Goal: Task Accomplishment & Management: Complete application form

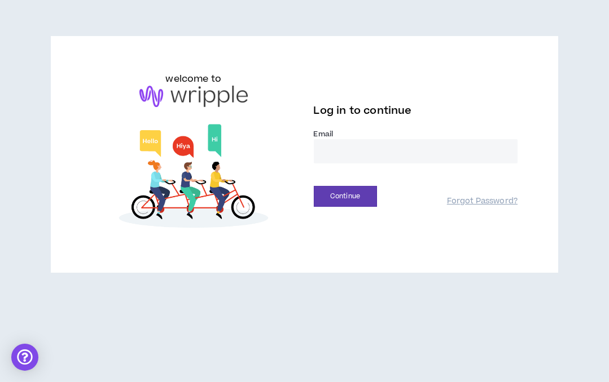
click at [362, 153] on input "email" at bounding box center [416, 151] width 204 height 24
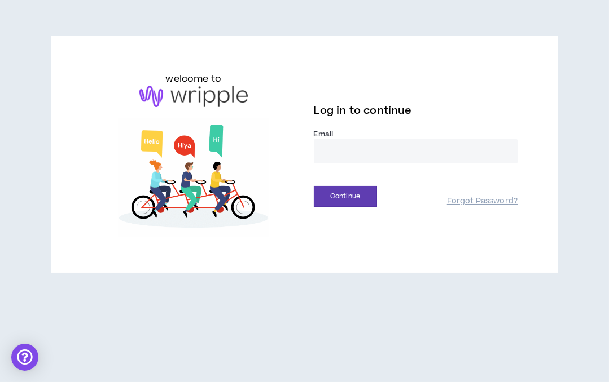
type input "**********"
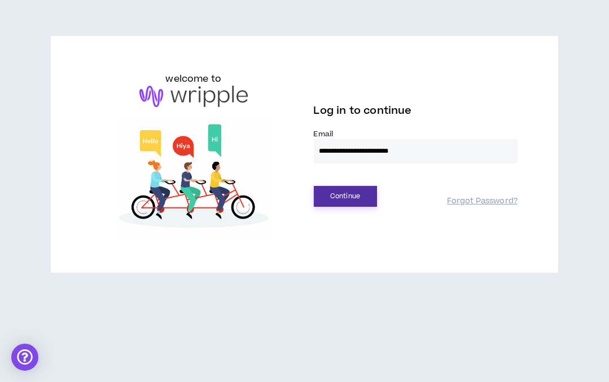
click at [344, 197] on button "Continue" at bounding box center [345, 196] width 63 height 21
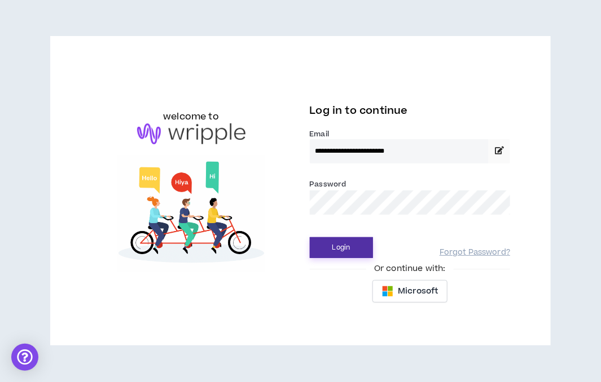
click at [345, 252] on button "Login" at bounding box center [341, 248] width 63 height 21
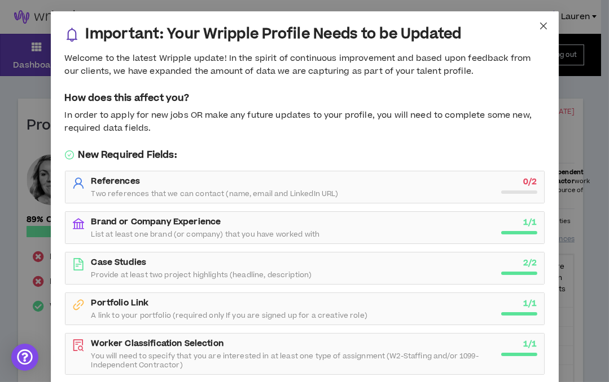
click at [540, 22] on icon "close" at bounding box center [543, 25] width 9 height 9
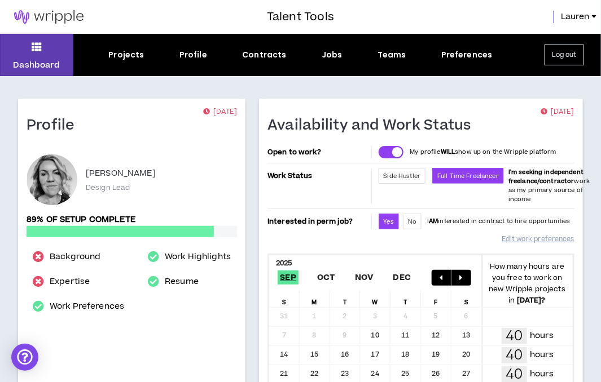
click at [334, 46] on div "Dashboard Projects Profile Contracts Jobs Teams Preferences Log out" at bounding box center [300, 55] width 601 height 42
click at [333, 50] on div "Jobs" at bounding box center [332, 55] width 21 height 12
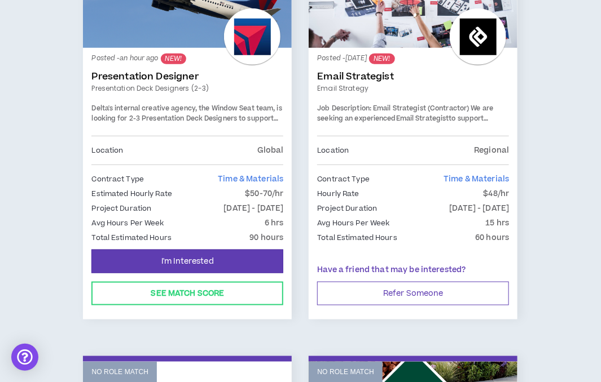
scroll to position [287, 0]
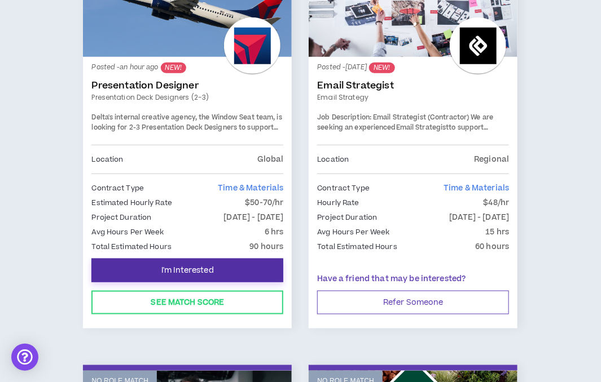
click at [184, 268] on span "I'm Interested" at bounding box center [187, 271] width 52 height 11
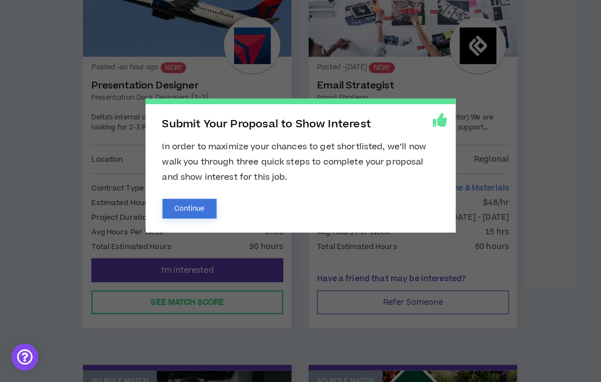
click at [195, 209] on button "Continue" at bounding box center [189, 209] width 55 height 20
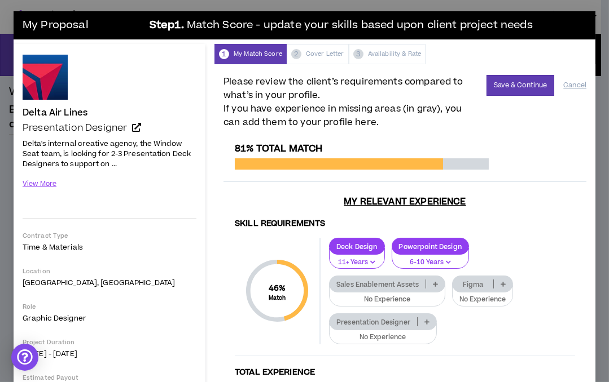
click at [425, 319] on icon at bounding box center [426, 322] width 5 height 6
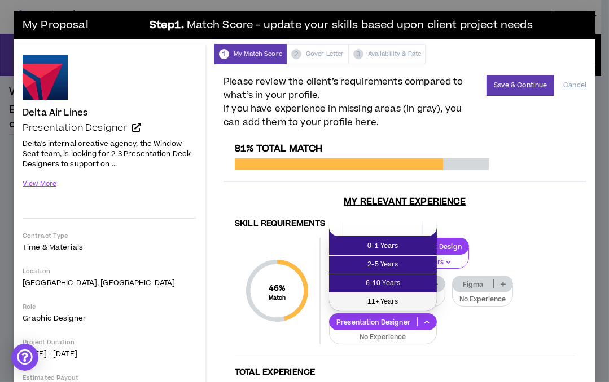
click at [416, 301] on span "11+ Years" at bounding box center [383, 302] width 94 height 12
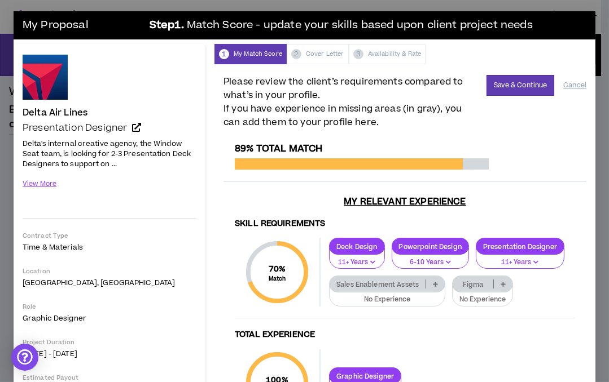
click at [438, 282] on icon at bounding box center [435, 285] width 5 height 6
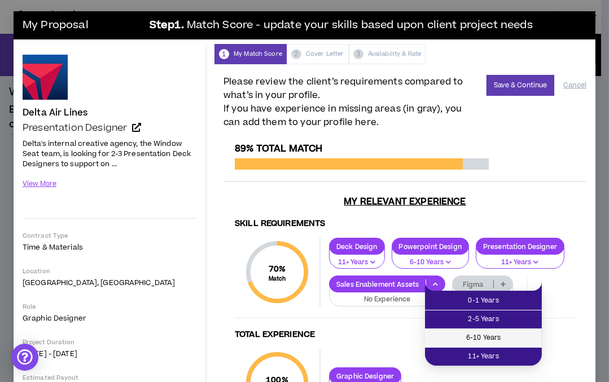
click at [519, 330] on li "6-10 Years" at bounding box center [483, 338] width 117 height 19
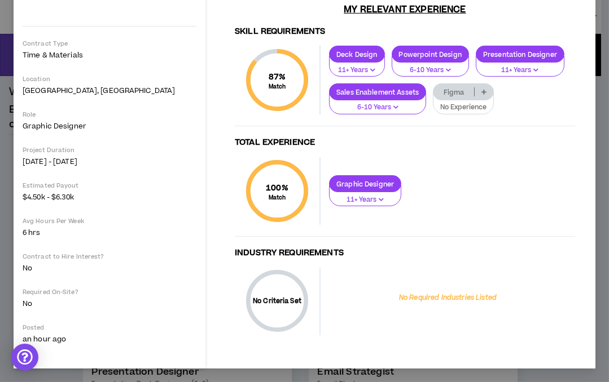
scroll to position [229, 0]
click at [459, 299] on p "No Required Industries Listed" at bounding box center [448, 298] width 98 height 10
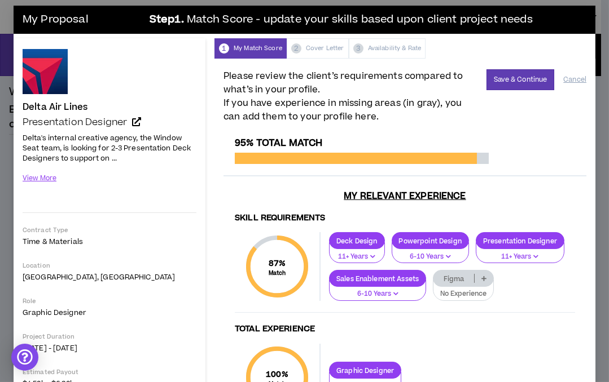
scroll to position [0, 0]
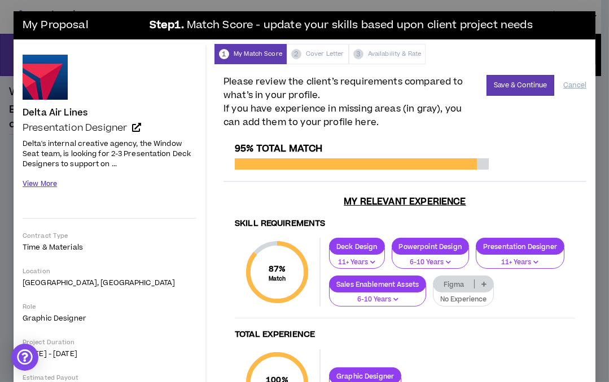
click at [32, 182] on button "View More" at bounding box center [40, 184] width 34 height 20
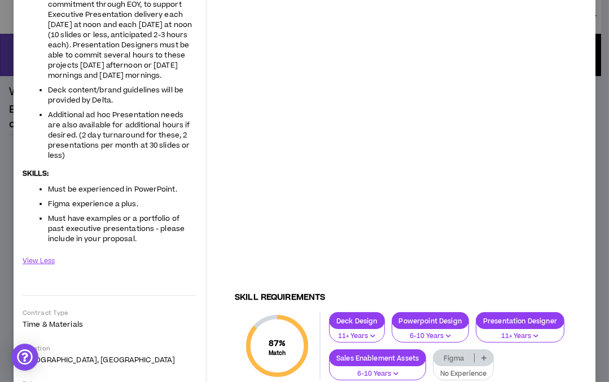
scroll to position [226, 0]
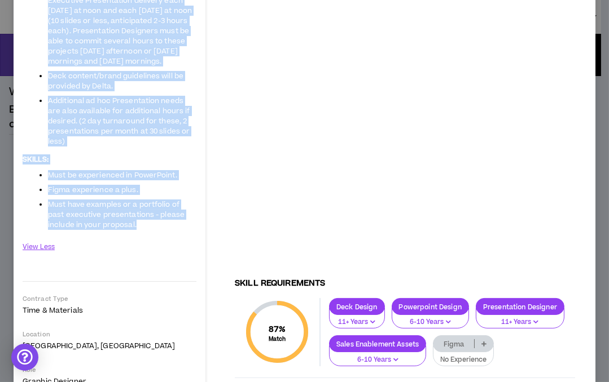
drag, startPoint x: 46, startPoint y: 203, endPoint x: 150, endPoint y: 227, distance: 106.1
click at [150, 227] on span "Delta's internal creative agency, the Window Seat team, is looking for 2-3 Pres…" at bounding box center [110, 70] width 174 height 319
copy span "Anticipated 6 hour per week commitment through EOY, to support Executive Presen…"
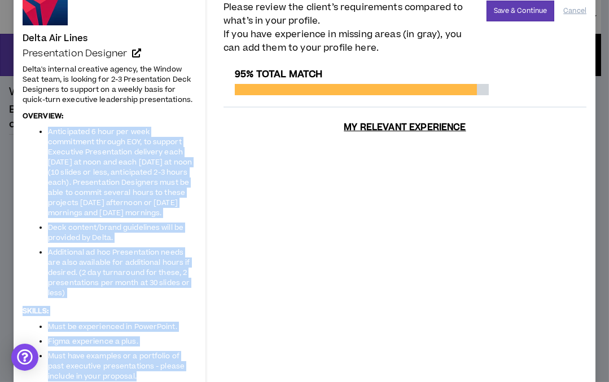
scroll to position [0, 0]
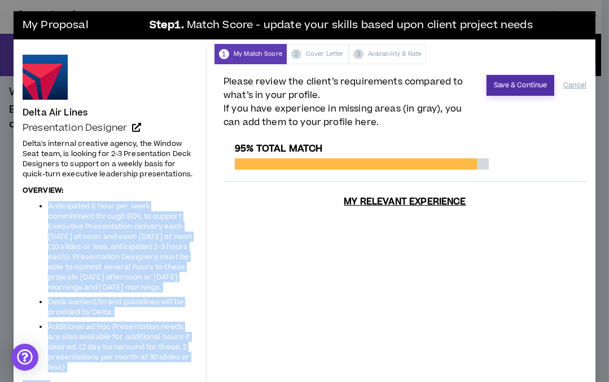
click at [510, 87] on button "Save & Continue" at bounding box center [520, 85] width 68 height 21
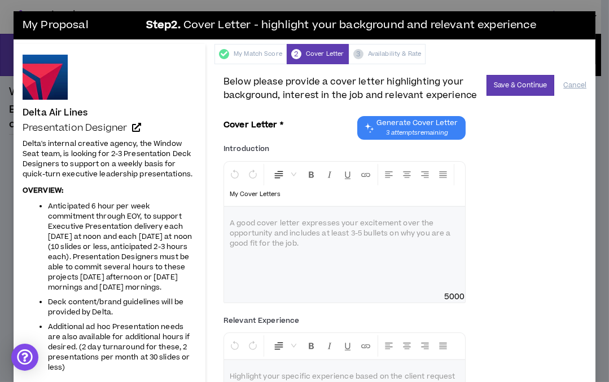
click at [355, 242] on div at bounding box center [344, 249] width 241 height 85
click at [304, 228] on p at bounding box center [345, 223] width 230 height 11
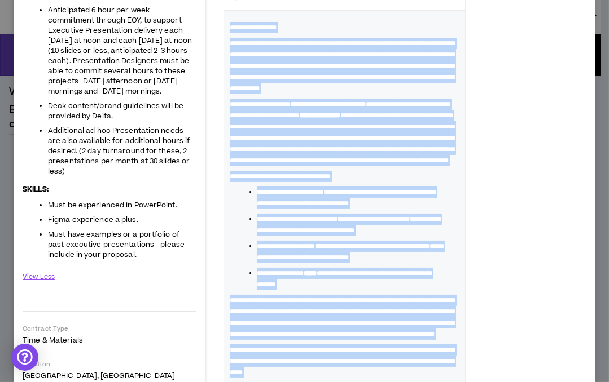
scroll to position [189, 0]
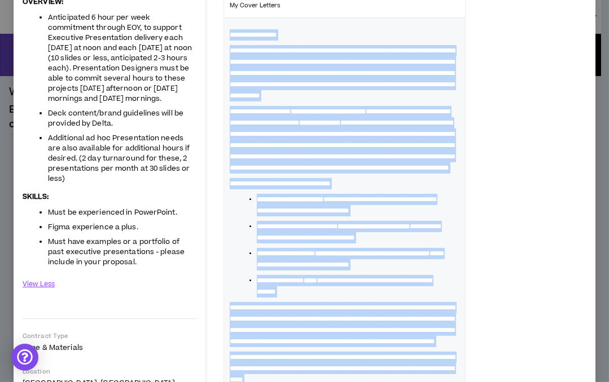
drag, startPoint x: 317, startPoint y: 324, endPoint x: 236, endPoint y: 27, distance: 308.2
click at [236, 27] on div "**********" at bounding box center [344, 221] width 241 height 406
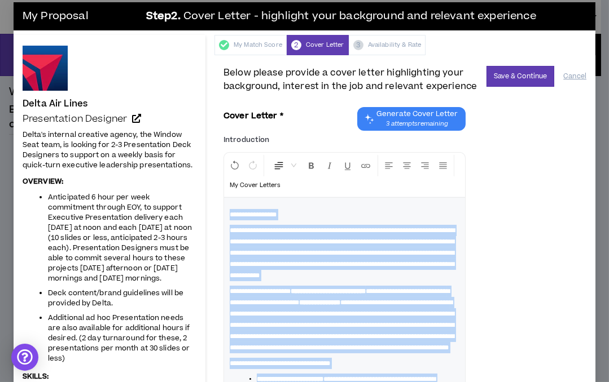
scroll to position [0, 0]
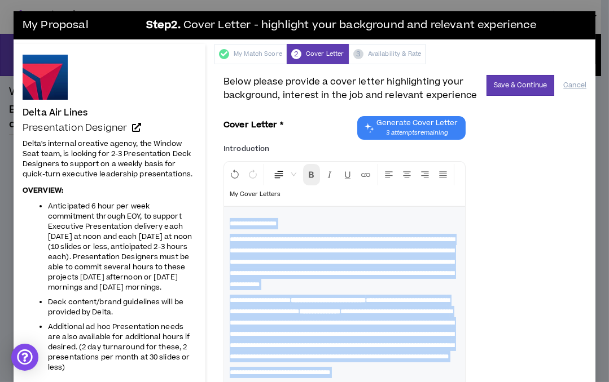
click at [312, 177] on icon "Format Bold" at bounding box center [311, 175] width 10 height 10
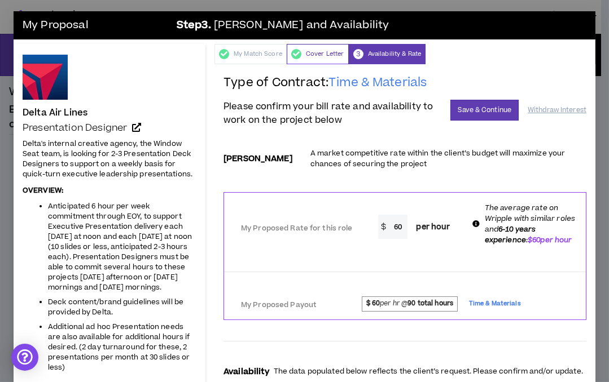
click at [322, 54] on div "Cover Letter" at bounding box center [318, 54] width 62 height 20
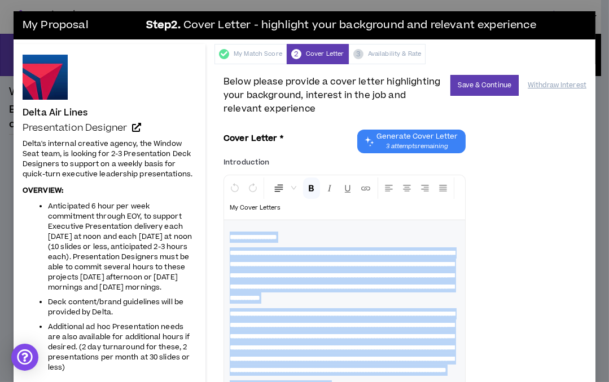
drag, startPoint x: 290, startPoint y: 225, endPoint x: 223, endPoint y: 229, distance: 67.3
click at [309, 186] on icon "Format Bold" at bounding box center [311, 188] width 10 height 10
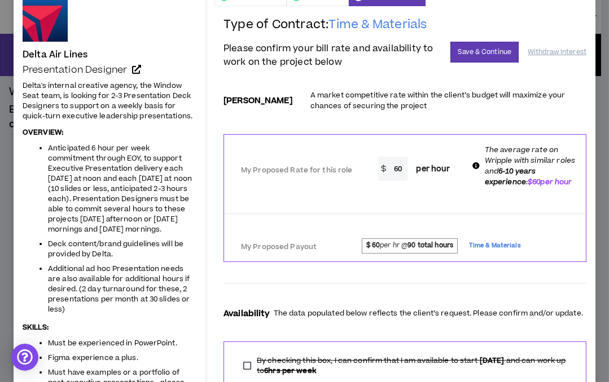
scroll to position [65, 0]
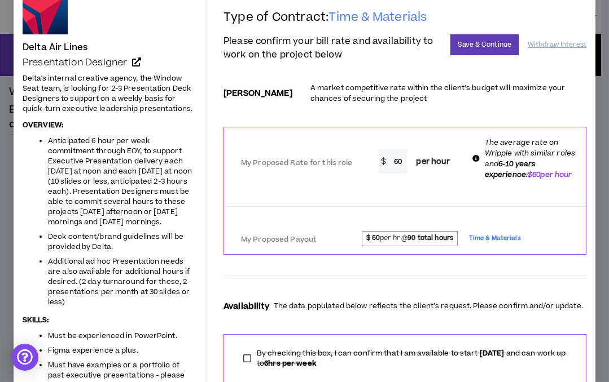
click at [395, 172] on input "60" at bounding box center [398, 162] width 20 height 24
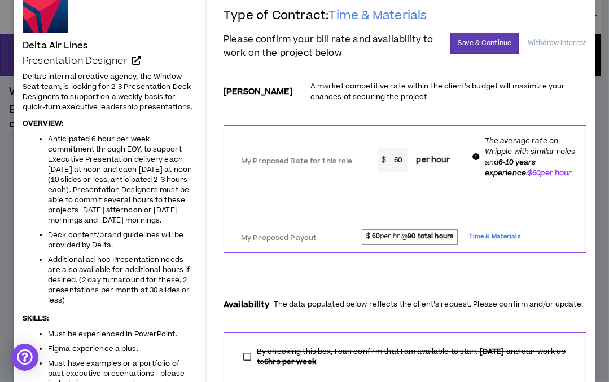
click at [395, 165] on input "60" at bounding box center [398, 160] width 20 height 24
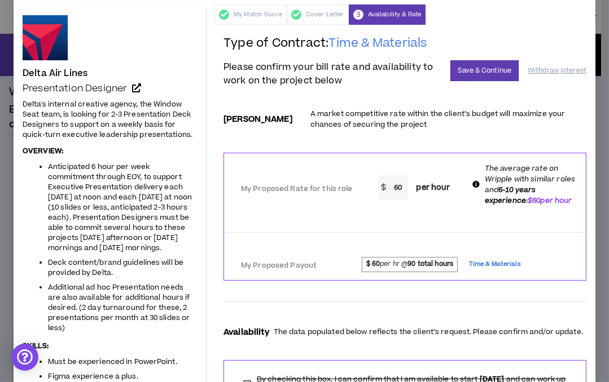
scroll to position [36, 0]
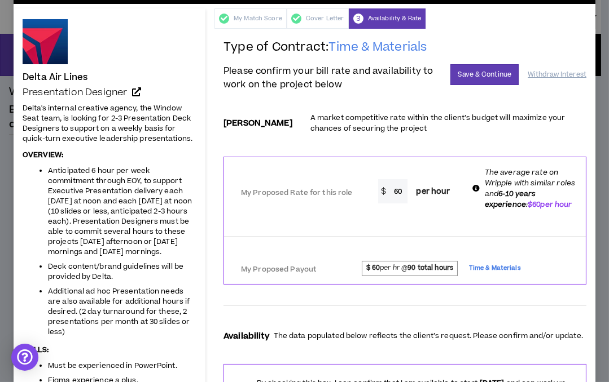
click at [418, 95] on div "**********" at bounding box center [404, 270] width 363 height 463
click at [478, 76] on button "Save & Continue" at bounding box center [484, 74] width 68 height 21
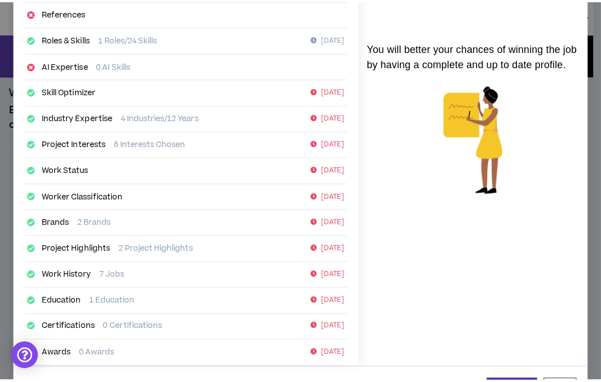
scroll to position [209, 0]
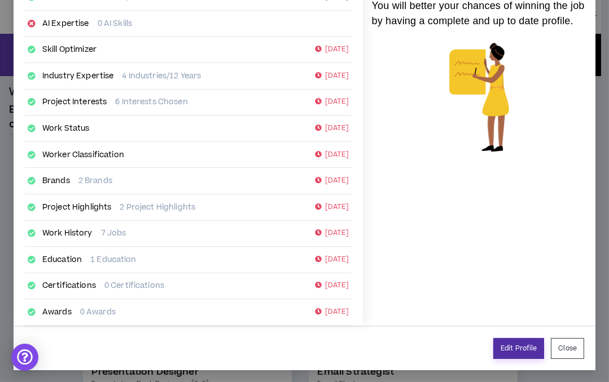
click at [515, 351] on link "Edit Profile" at bounding box center [518, 348] width 51 height 21
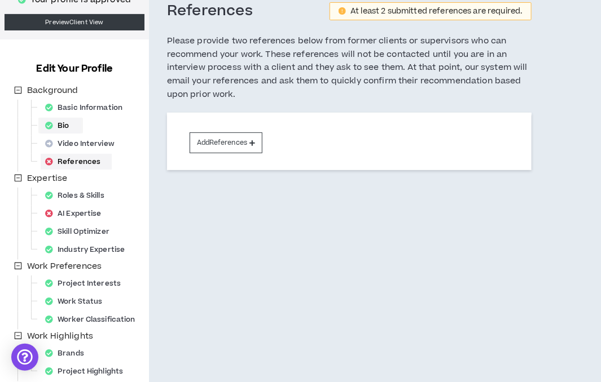
scroll to position [94, 0]
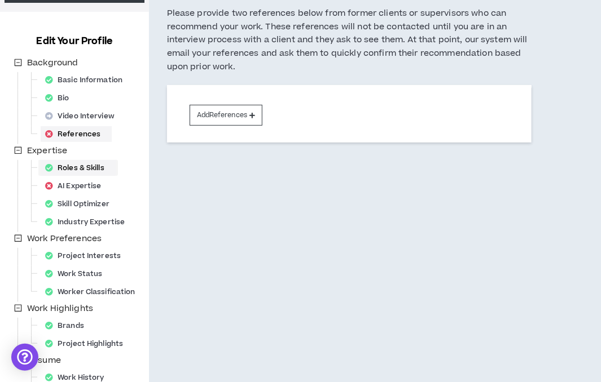
click at [77, 169] on div "Roles & Skills" at bounding box center [78, 168] width 75 height 16
select select "***"
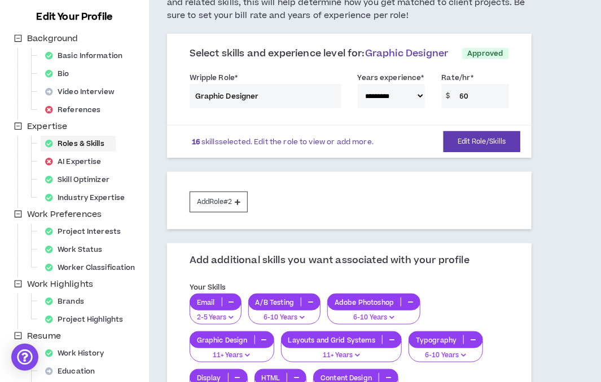
scroll to position [164, 0]
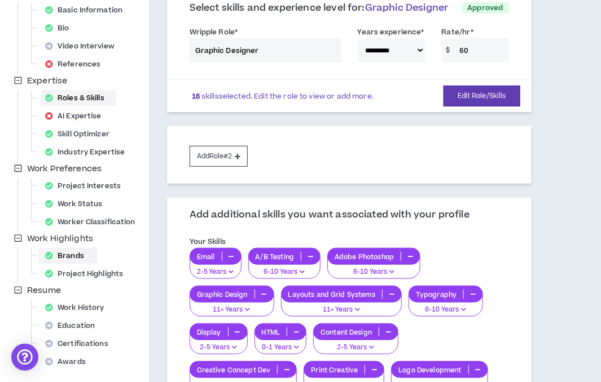
click at [76, 255] on div "Brands" at bounding box center [68, 256] width 55 height 16
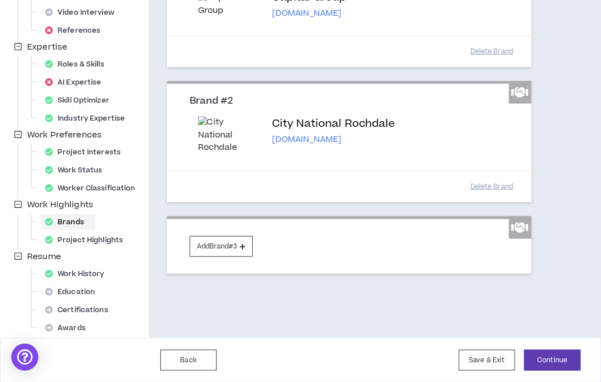
scroll to position [157, 0]
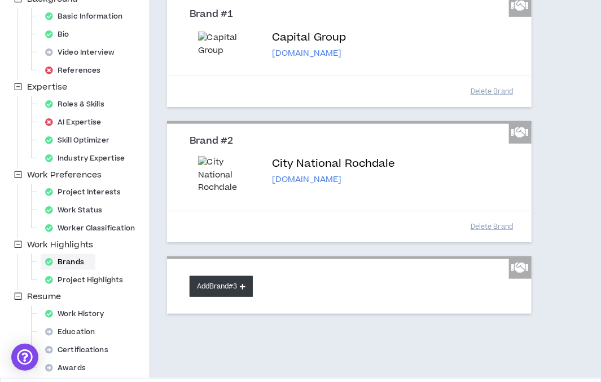
click at [213, 276] on button "Add Brand #3" at bounding box center [221, 286] width 63 height 21
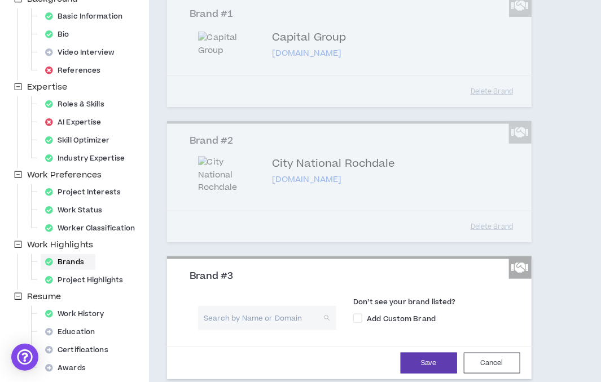
click at [293, 314] on input "search" at bounding box center [263, 318] width 118 height 24
type input "NTT Data"
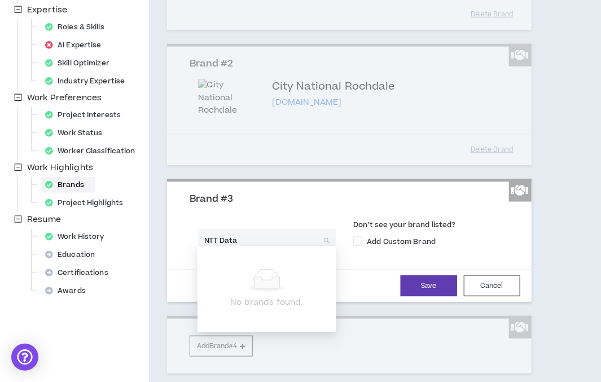
scroll to position [240, 0]
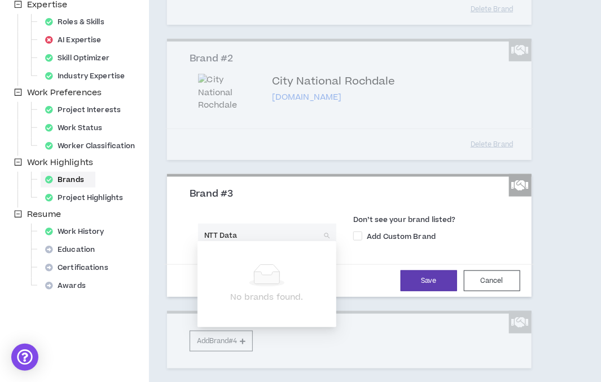
click at [240, 228] on input "NTT Data" at bounding box center [263, 236] width 118 height 24
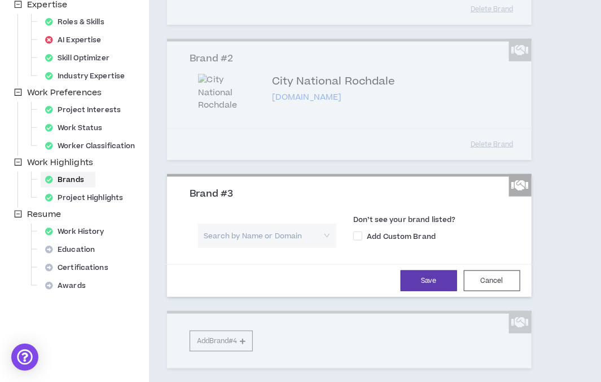
click at [312, 209] on div "Search by Name or Domain Don’t see your brand listed? Add Custom Brand" at bounding box center [349, 232] width 336 height 47
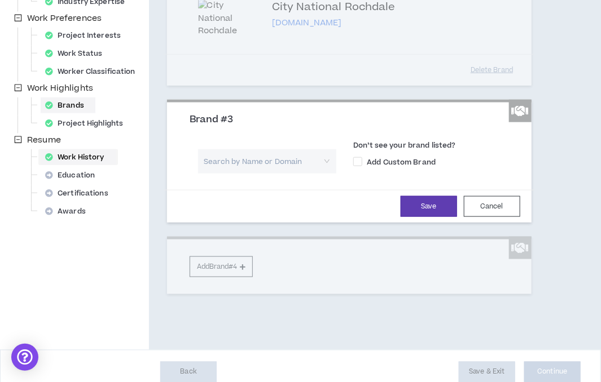
click at [73, 161] on div "Work History" at bounding box center [78, 158] width 75 height 16
